Goal: Task Accomplishment & Management: Manage account settings

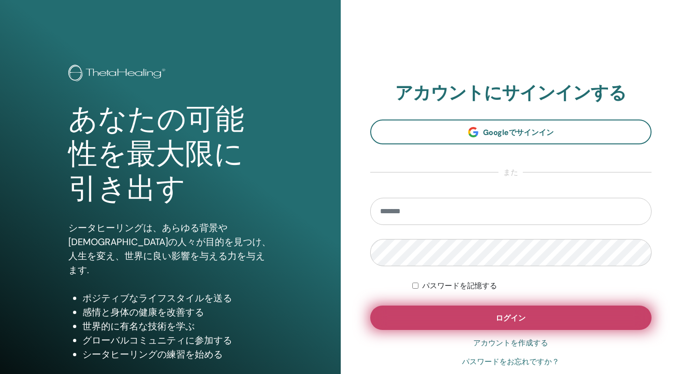
type input "**********"
click at [475, 314] on button "ログイン" at bounding box center [511, 317] width 282 height 24
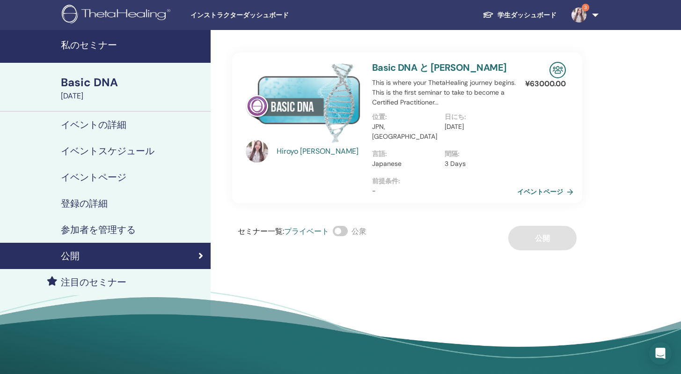
click at [142, 122] on div "イベントの詳細" at bounding box center [105, 124] width 196 height 11
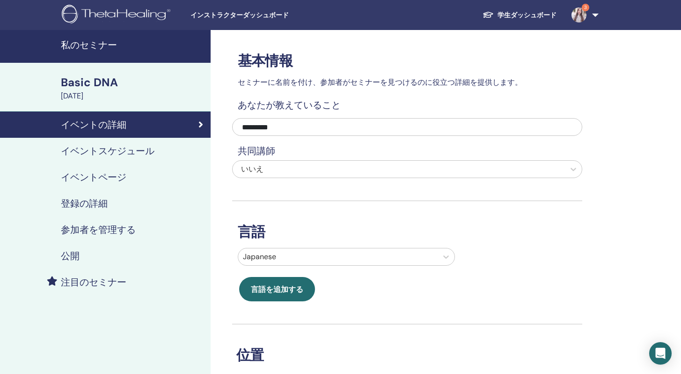
click at [102, 80] on div "Basic DNA" at bounding box center [133, 82] width 144 height 16
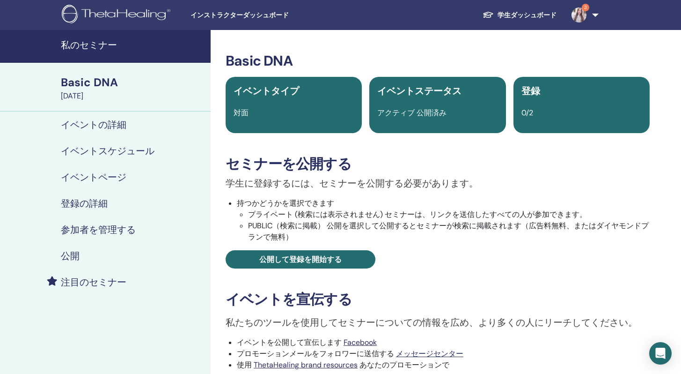
click at [490, 18] on img at bounding box center [488, 15] width 11 height 8
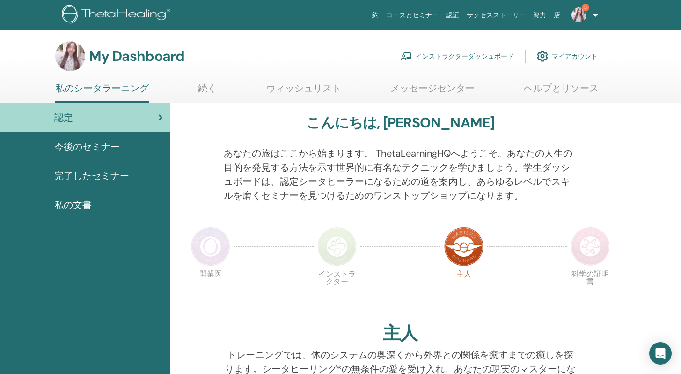
click at [579, 13] on img at bounding box center [579, 14] width 15 height 15
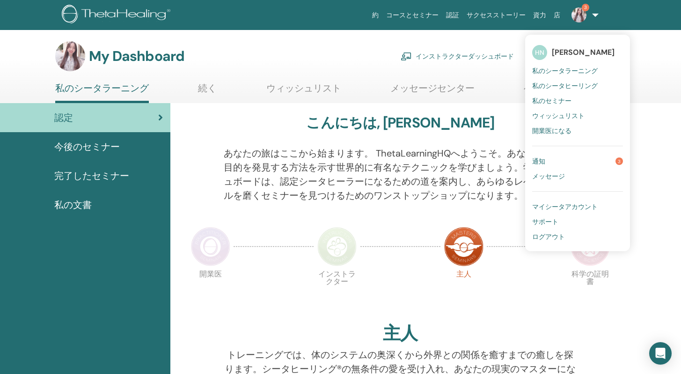
click at [575, 18] on img at bounding box center [579, 14] width 15 height 15
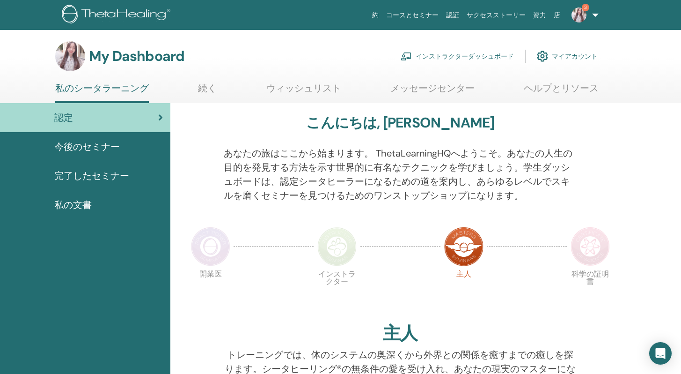
click at [572, 19] on link "3" at bounding box center [583, 15] width 38 height 30
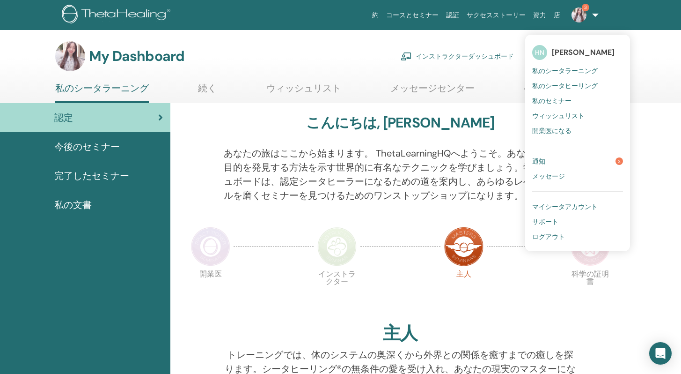
click at [461, 58] on link "インストラクターダッシュボード" at bounding box center [457, 56] width 113 height 21
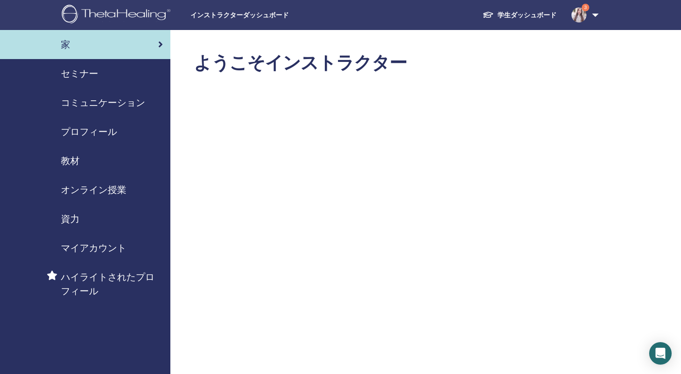
click at [77, 65] on link "セミナー" at bounding box center [85, 73] width 170 height 29
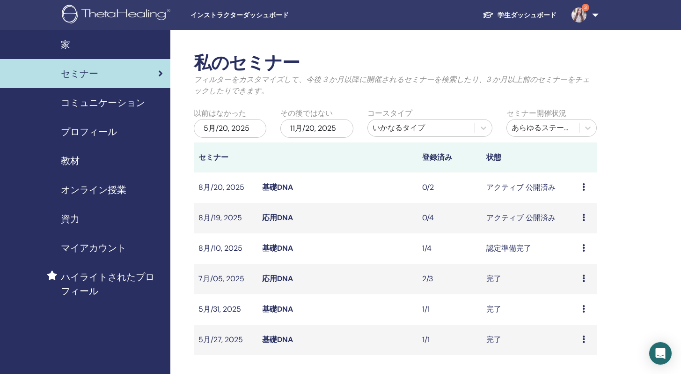
click at [284, 219] on link "応用DNA" at bounding box center [277, 218] width 31 height 10
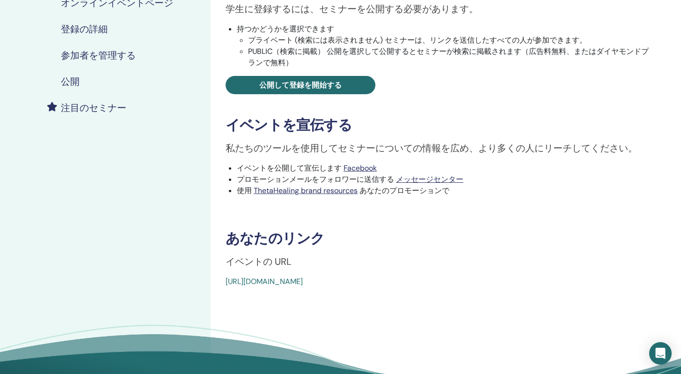
scroll to position [28, 0]
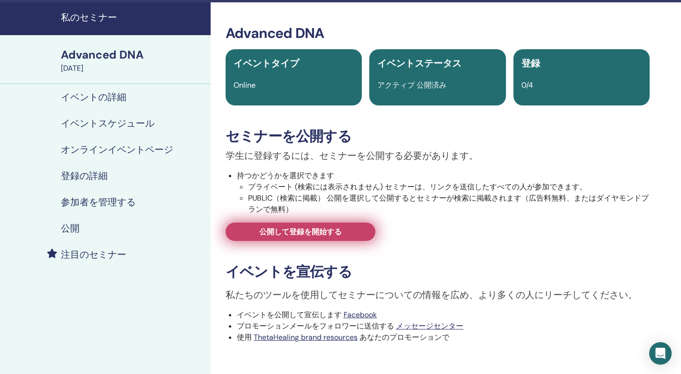
click at [340, 235] on span "公開して登録を開始する" at bounding box center [300, 232] width 82 height 10
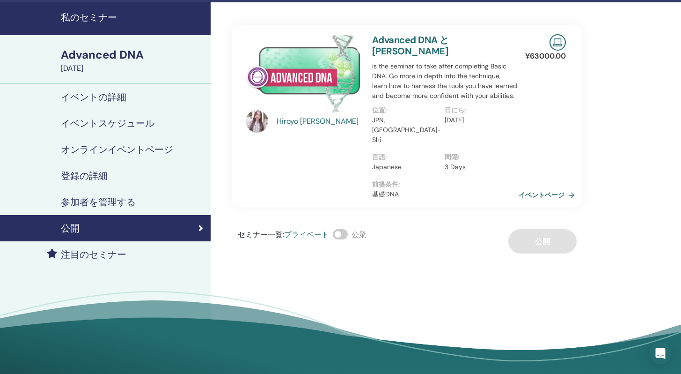
click at [529, 188] on link "イベントページ" at bounding box center [549, 195] width 60 height 14
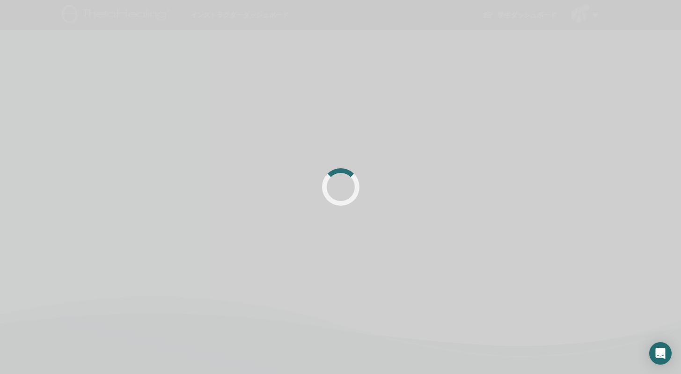
scroll to position [28, 0]
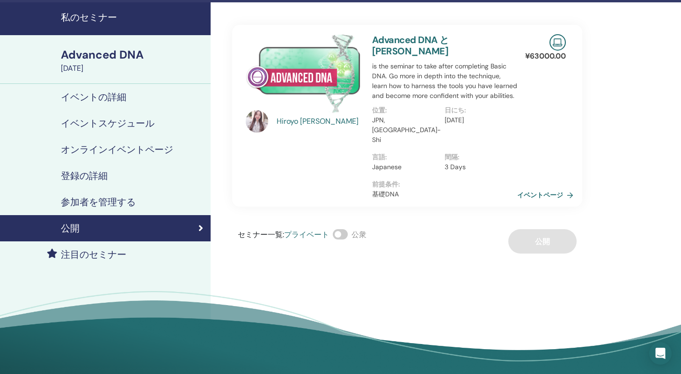
click at [136, 121] on h4 "イベントスケジュール" at bounding box center [108, 123] width 94 height 11
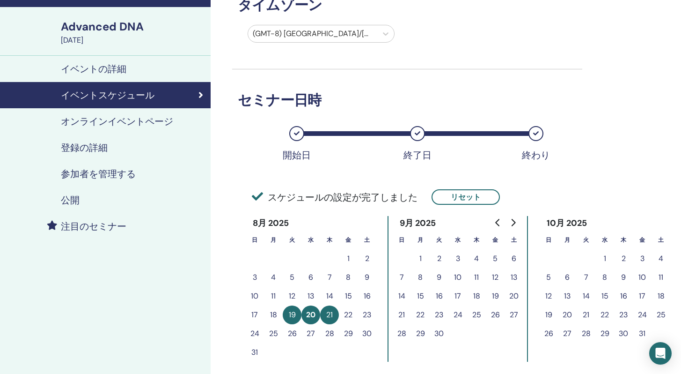
scroll to position [100, 0]
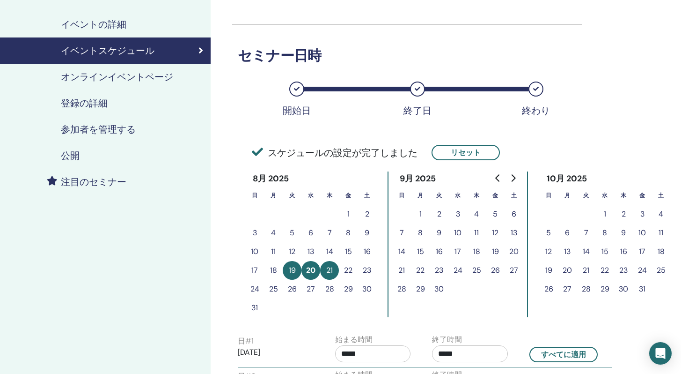
click at [295, 289] on button "26" at bounding box center [292, 289] width 19 height 19
click at [466, 150] on button "リセット" at bounding box center [466, 152] width 68 height 15
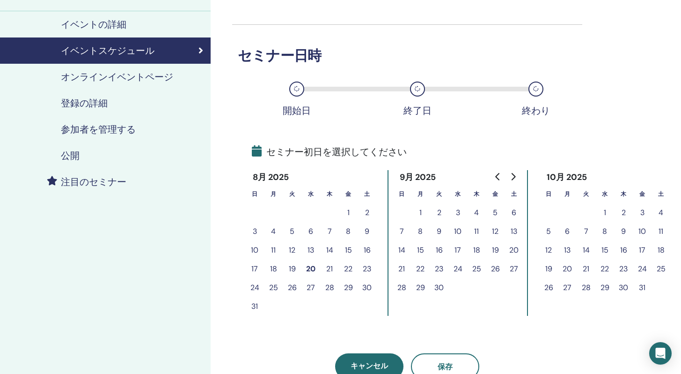
click at [255, 287] on button "24" at bounding box center [254, 287] width 19 height 19
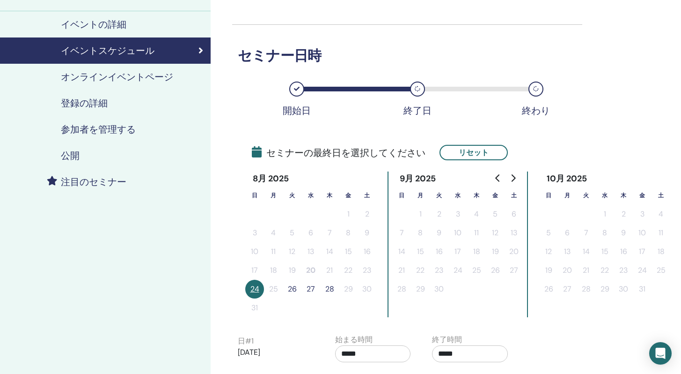
click at [291, 289] on button "26" at bounding box center [292, 289] width 19 height 19
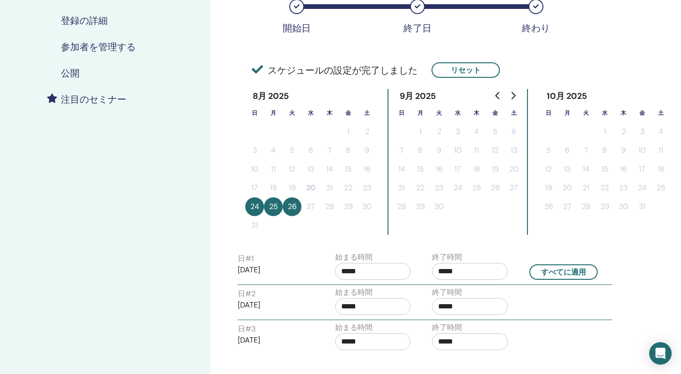
scroll to position [190, 0]
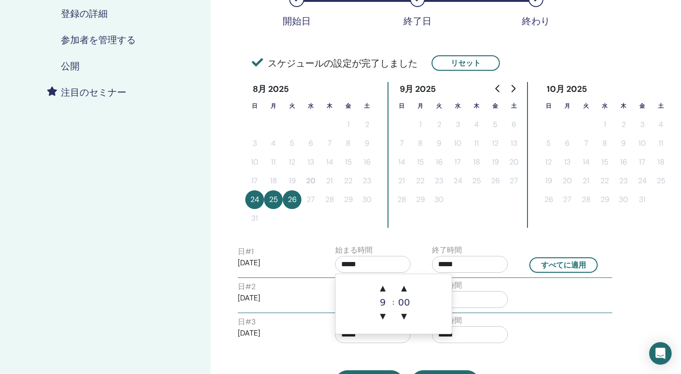
click at [356, 260] on input "*****" at bounding box center [373, 264] width 76 height 17
click at [384, 285] on span "▲" at bounding box center [383, 288] width 19 height 19
type input "*****"
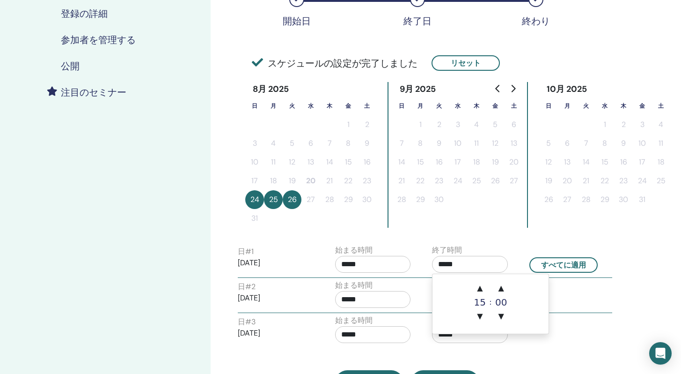
click at [449, 263] on input "*****" at bounding box center [470, 264] width 76 height 17
click at [480, 283] on span "▲" at bounding box center [480, 288] width 19 height 19
click at [476, 314] on span "▼" at bounding box center [480, 316] width 19 height 19
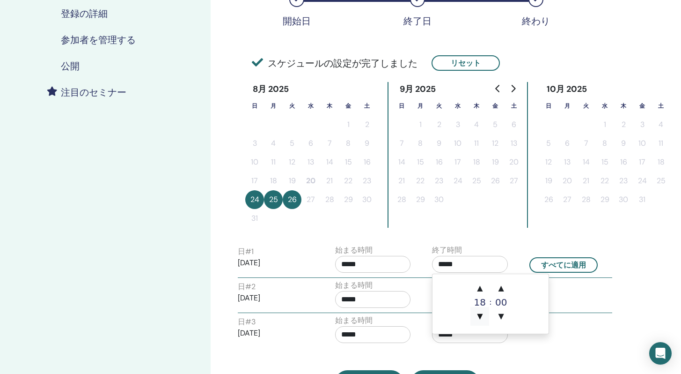
type input "*****"
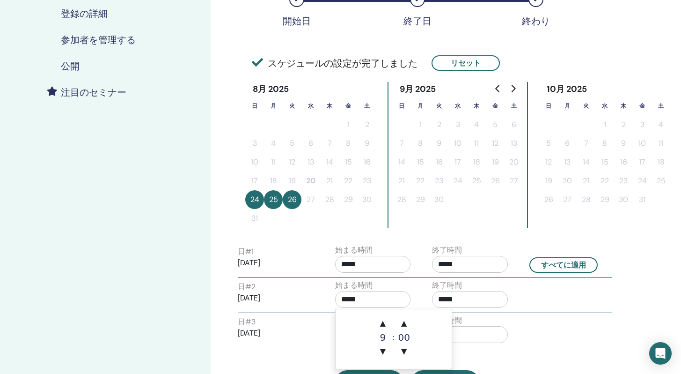
click at [384, 301] on input "*****" at bounding box center [373, 299] width 76 height 17
click at [381, 315] on span "▲" at bounding box center [383, 323] width 19 height 19
type input "*****"
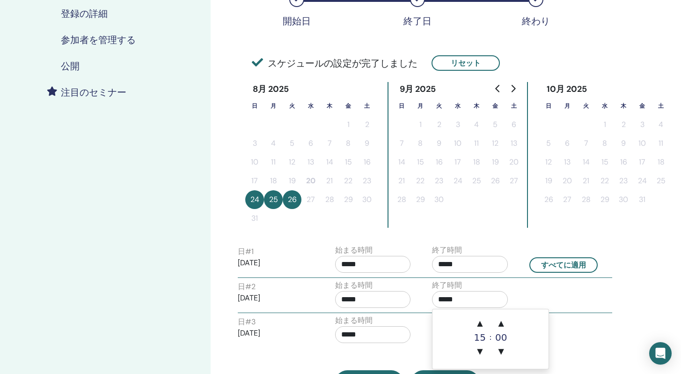
click at [461, 303] on input "*****" at bounding box center [470, 299] width 76 height 17
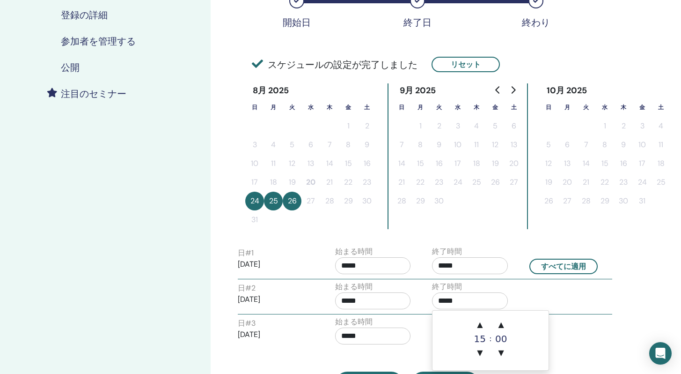
scroll to position [188, 0]
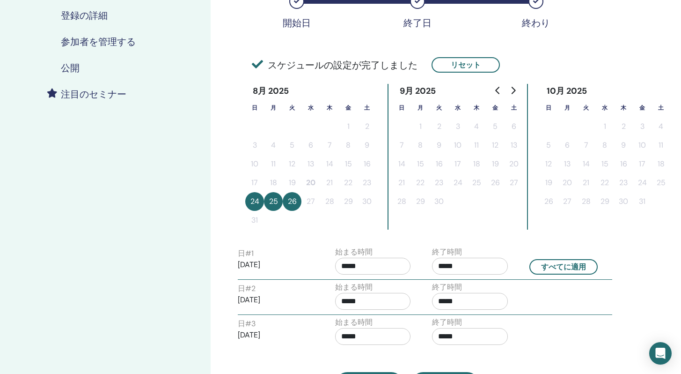
click at [475, 322] on div "終了時間 *****" at bounding box center [470, 333] width 76 height 33
click at [455, 307] on input "*****" at bounding box center [470, 301] width 76 height 17
click at [479, 239] on span "▲" at bounding box center [480, 243] width 19 height 19
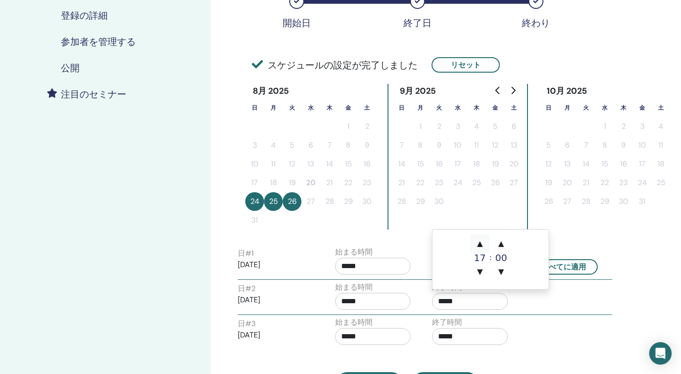
type input "*****"
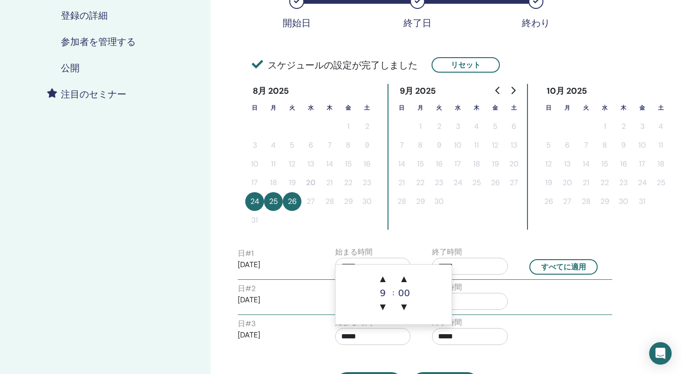
click at [394, 329] on input "*****" at bounding box center [373, 336] width 76 height 17
click at [384, 274] on span "▲" at bounding box center [383, 278] width 19 height 19
type input "*****"
click at [447, 332] on input "*****" at bounding box center [470, 336] width 76 height 17
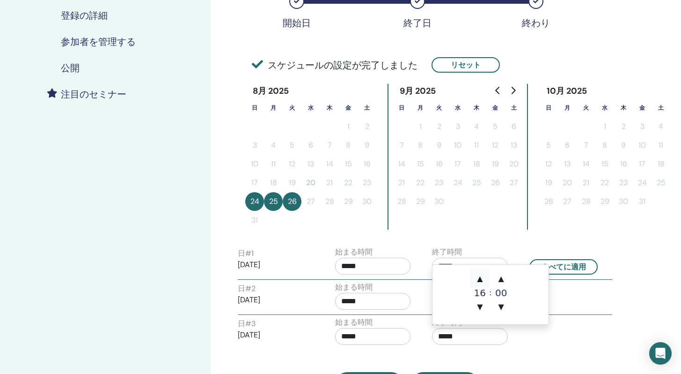
click at [483, 273] on span "▲" at bounding box center [480, 278] width 19 height 19
type input "*****"
click at [553, 350] on div "タイムゾーン (GMT-8) US/Alaska セミナー日時 開始日 終了日 終わり スケジュールの設定が完了しました リセット 8月 2025 日 月 火…" at bounding box center [407, 119] width 350 height 554
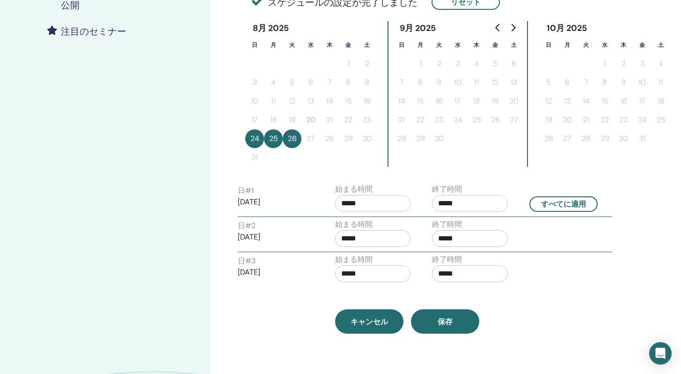
scroll to position [253, 0]
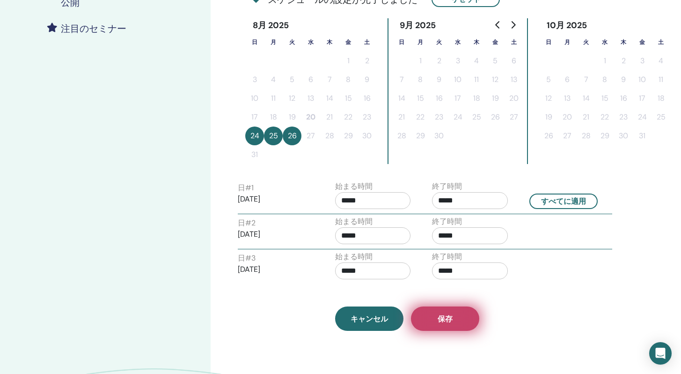
click at [457, 321] on button "保存" at bounding box center [445, 318] width 68 height 24
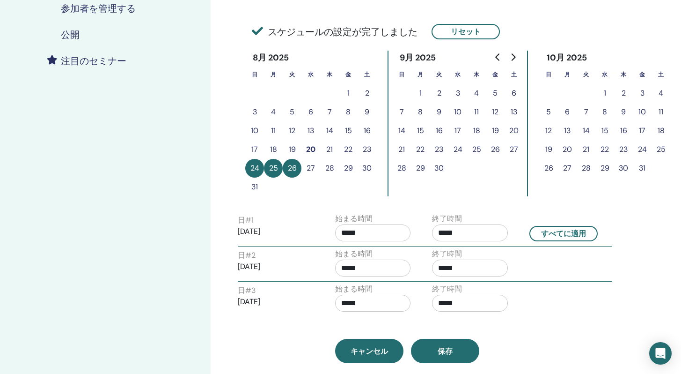
scroll to position [226, 0]
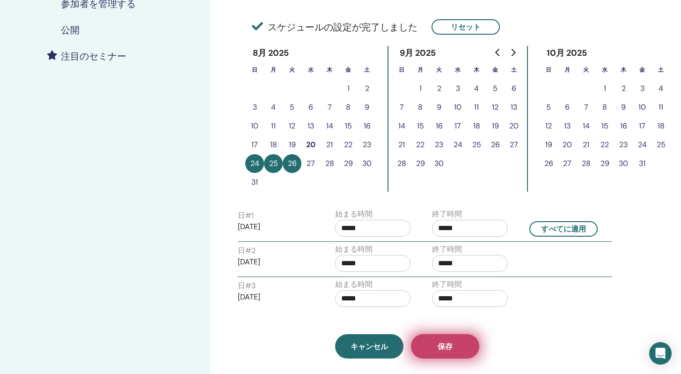
click at [450, 347] on span "保存" at bounding box center [445, 346] width 15 height 10
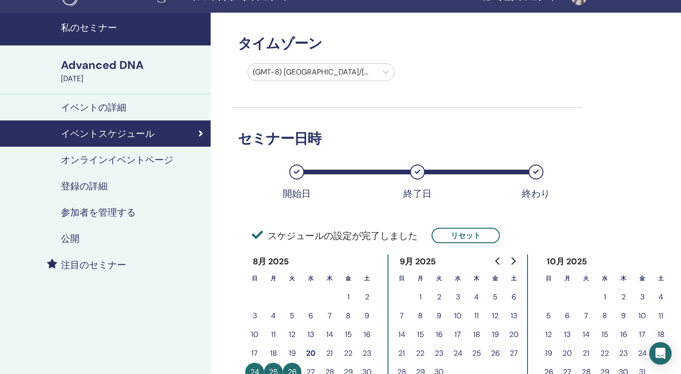
scroll to position [18, 0]
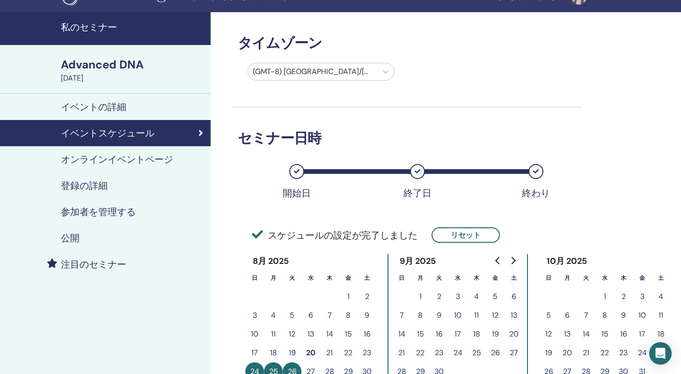
click at [135, 156] on h4 "オンラインイベントページ" at bounding box center [117, 159] width 112 height 11
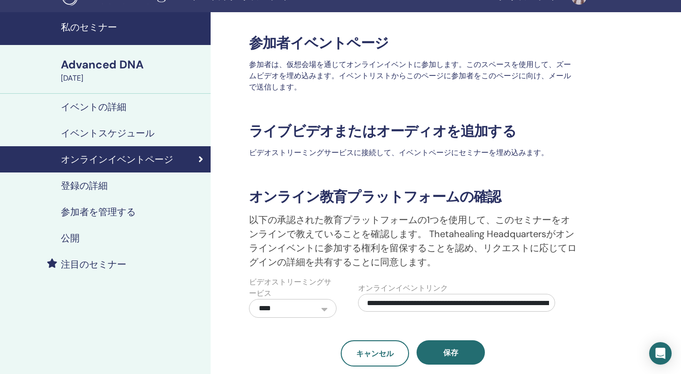
click at [113, 214] on h4 "参加者を管理する" at bounding box center [98, 211] width 75 height 11
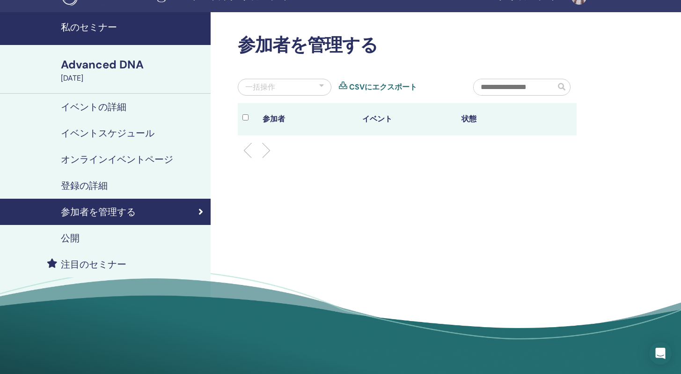
click at [96, 232] on div "公開" at bounding box center [105, 237] width 196 height 11
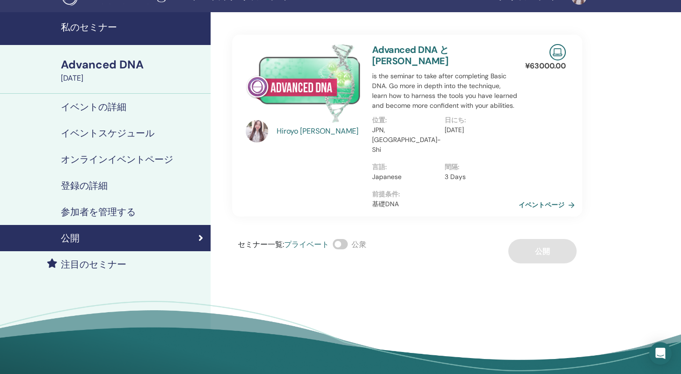
click at [533, 198] on link "イベントページ" at bounding box center [549, 205] width 60 height 14
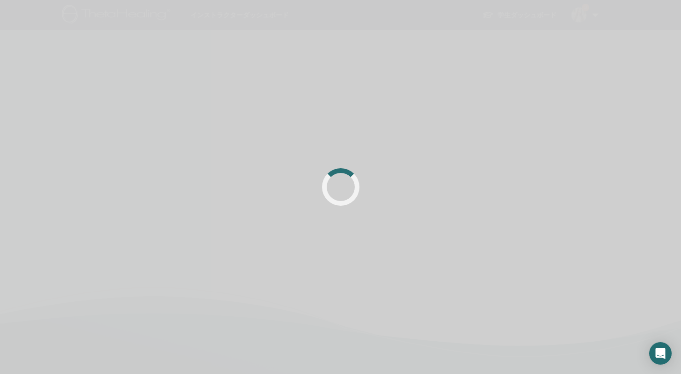
scroll to position [18, 0]
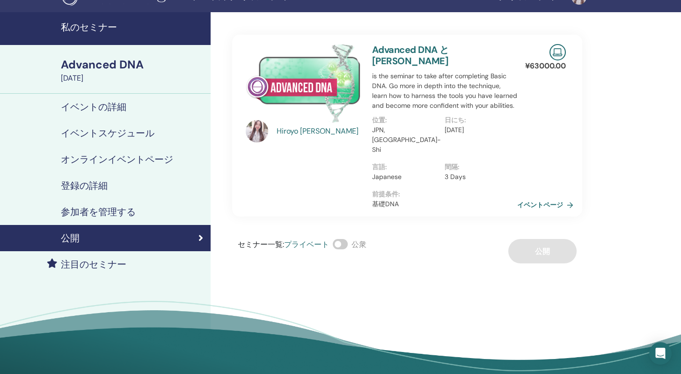
click at [102, 136] on h4 "イベントスケジュール" at bounding box center [108, 132] width 94 height 11
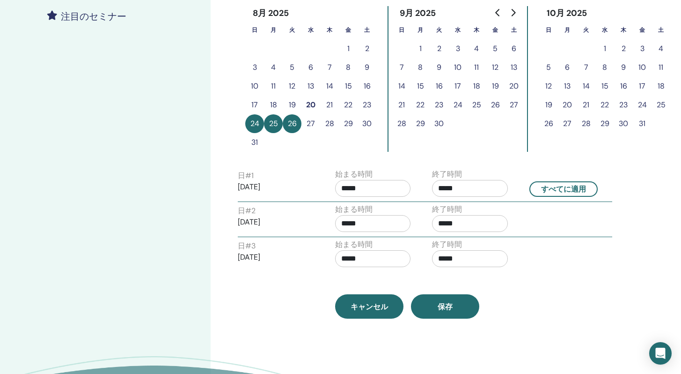
scroll to position [299, 0]
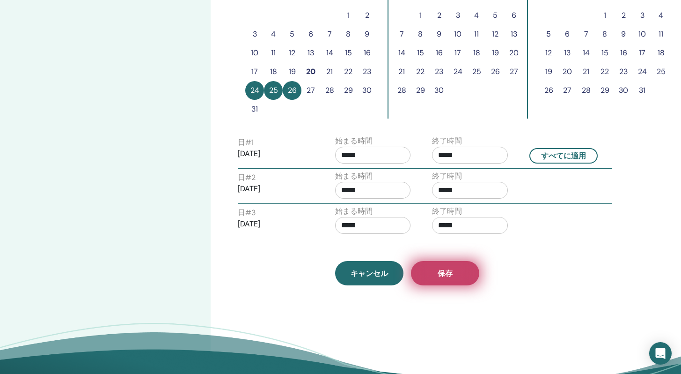
click at [440, 272] on span "保存" at bounding box center [445, 273] width 15 height 10
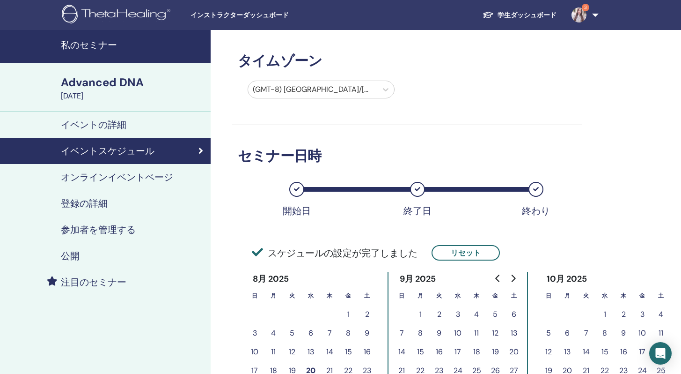
scroll to position [89, 0]
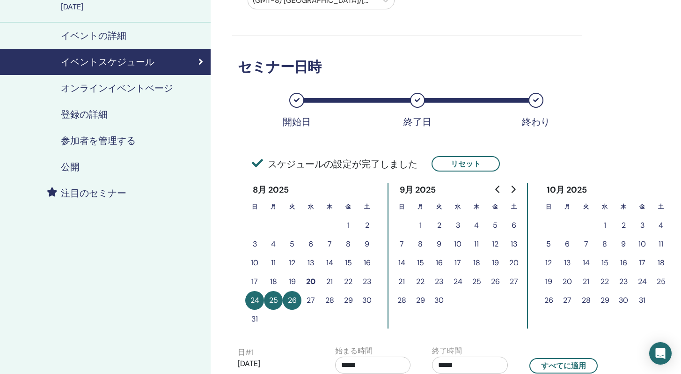
click at [107, 159] on link "公開" at bounding box center [105, 167] width 211 height 26
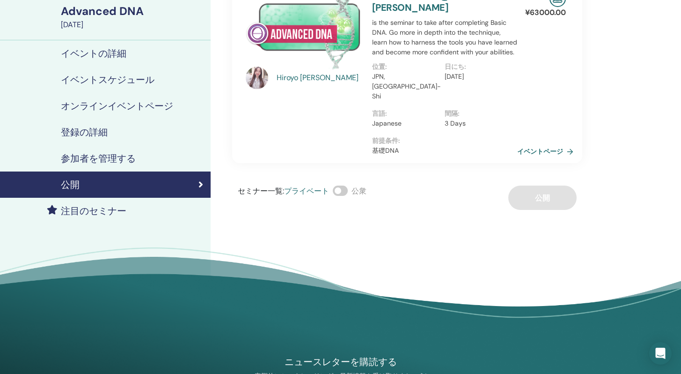
scroll to position [16, 0]
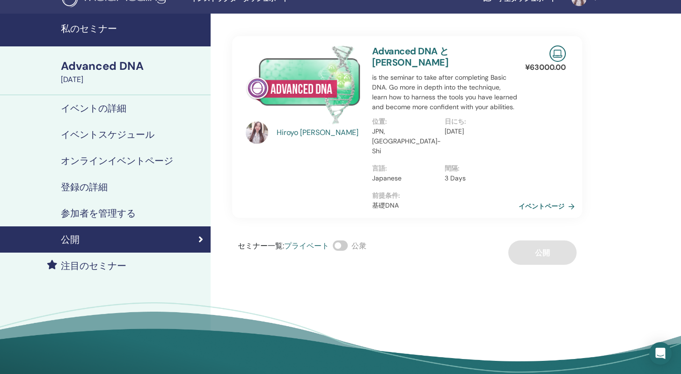
click at [526, 199] on link "イベントページ" at bounding box center [549, 206] width 60 height 14
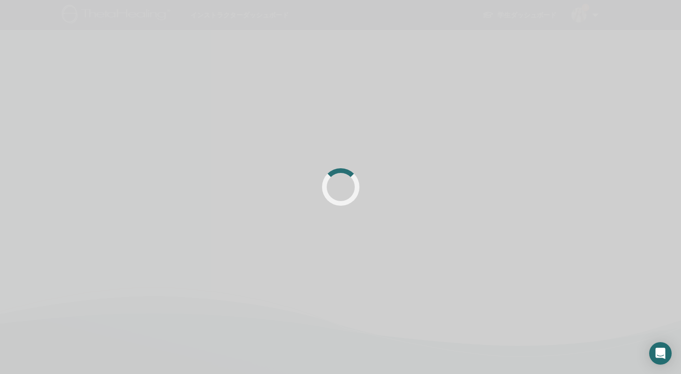
scroll to position [16, 0]
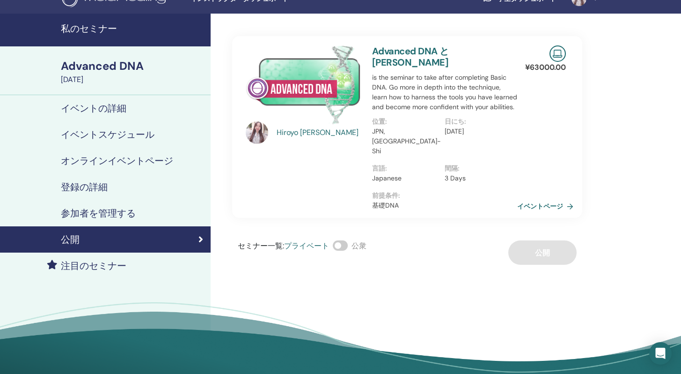
click at [132, 118] on link "イベントの詳細" at bounding box center [105, 108] width 211 height 26
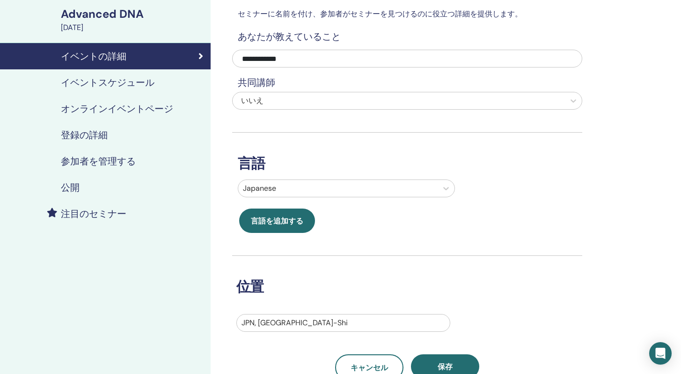
scroll to position [50, 0]
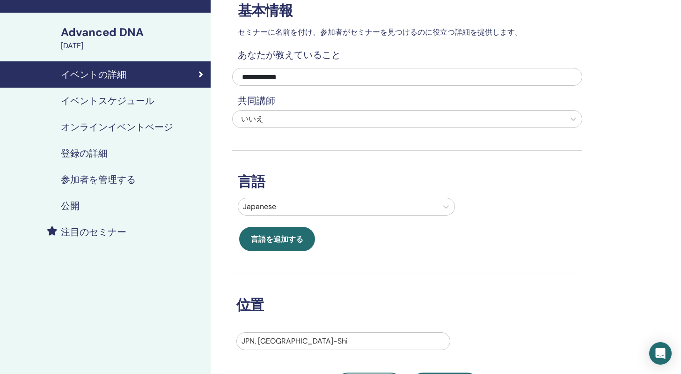
click at [166, 122] on h4 "オンラインイベントページ" at bounding box center [117, 126] width 112 height 11
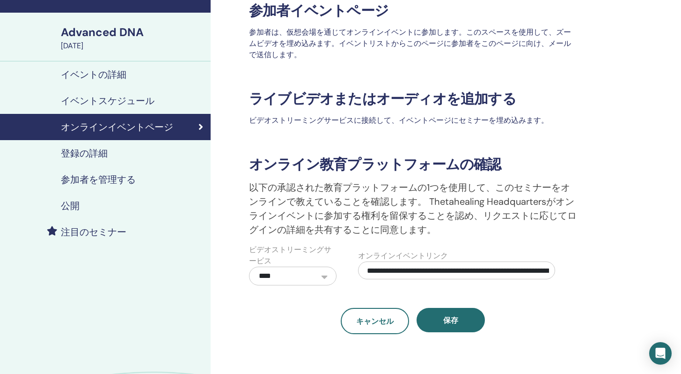
click at [147, 157] on div "登録の詳細" at bounding box center [105, 152] width 196 height 11
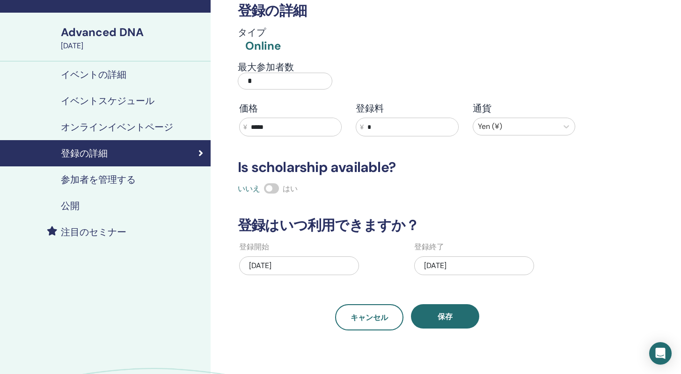
click at [154, 175] on div "参加者を管理する" at bounding box center [105, 179] width 196 height 11
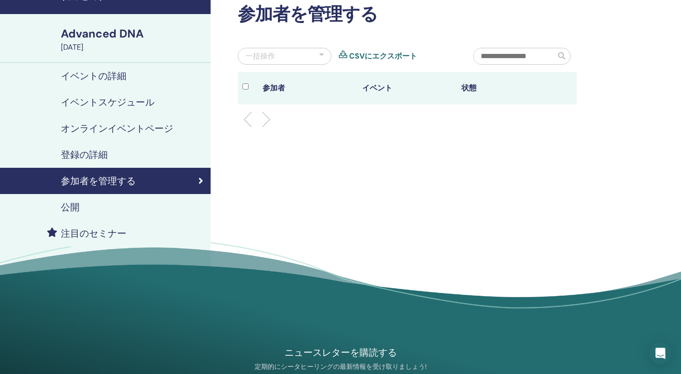
scroll to position [48, 0]
click at [72, 210] on h4 "公開" at bounding box center [70, 207] width 19 height 11
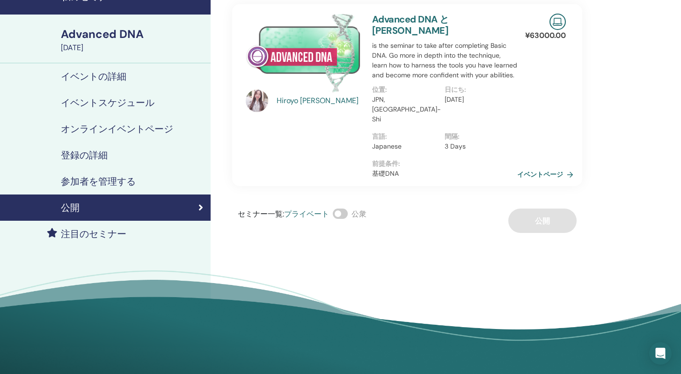
click at [112, 229] on h4 "注目のセミナー" at bounding box center [94, 233] width 66 height 11
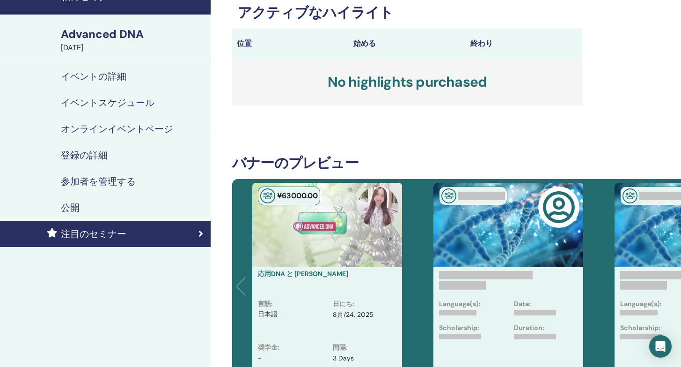
click at [112, 209] on div "公開" at bounding box center [105, 207] width 196 height 11
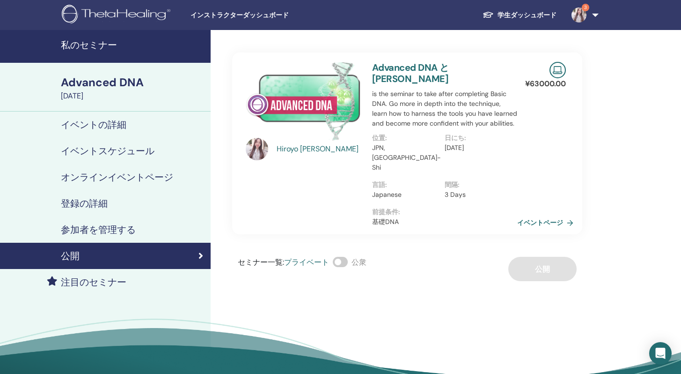
click at [308, 100] on img at bounding box center [303, 101] width 115 height 79
click at [525, 215] on link "イベントページ" at bounding box center [549, 222] width 60 height 14
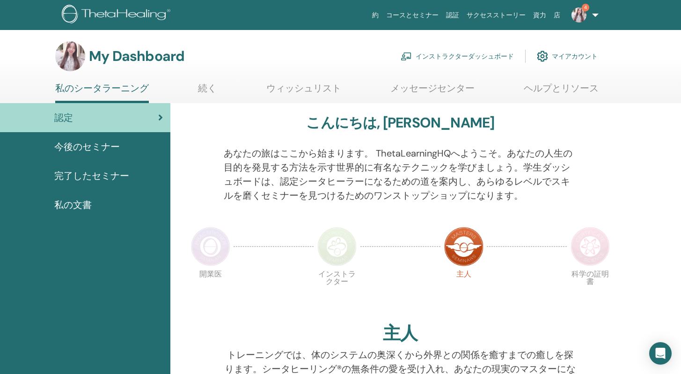
click at [430, 58] on link "インストラクターダッシュボード" at bounding box center [457, 56] width 113 height 21
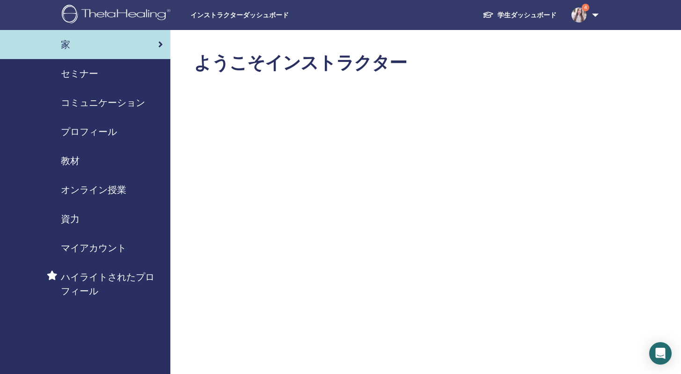
click at [80, 81] on link "セミナー" at bounding box center [85, 73] width 170 height 29
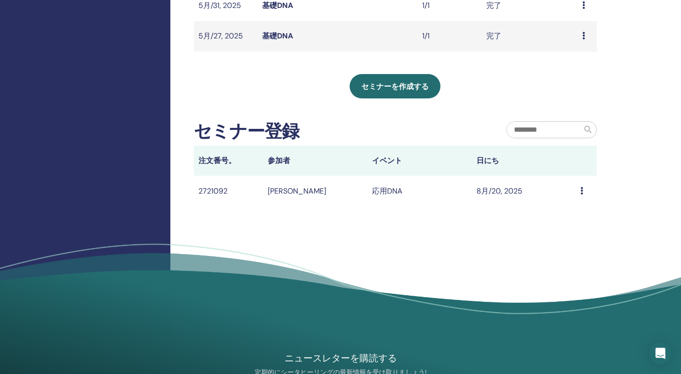
scroll to position [301, 0]
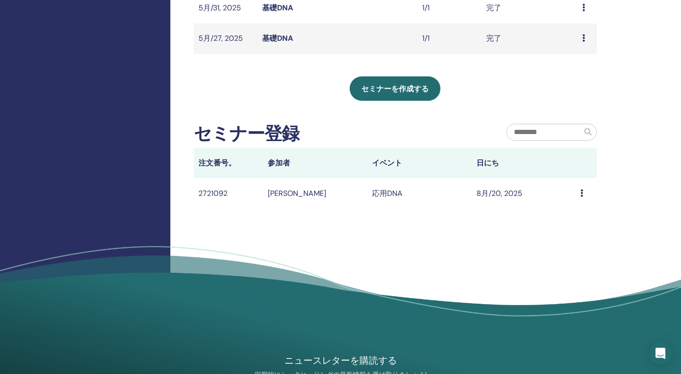
click at [389, 194] on td "応用DNA" at bounding box center [420, 193] width 104 height 30
click at [582, 193] on icon at bounding box center [582, 192] width 3 height 7
click at [508, 196] on td "8月/20, 2025" at bounding box center [524, 193] width 104 height 30
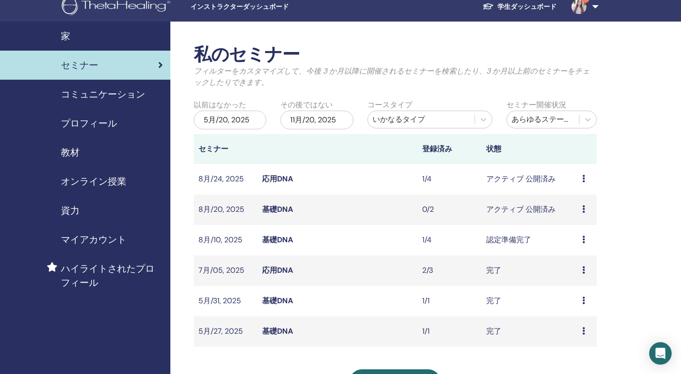
scroll to position [0, 0]
